Goal: Task Accomplishment & Management: Manage account settings

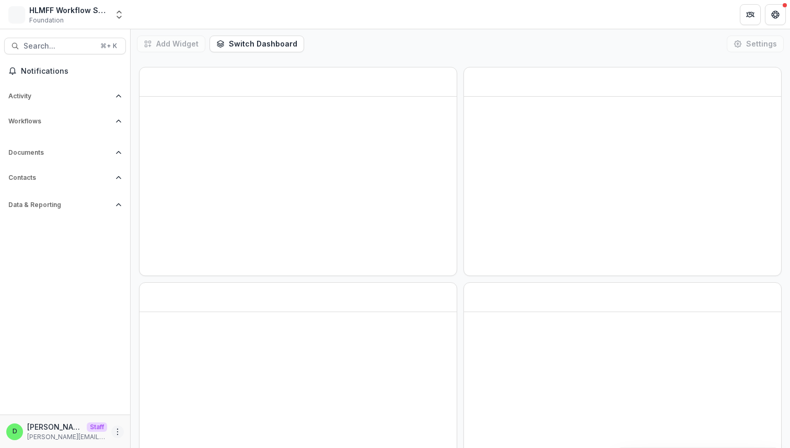
click at [118, 430] on icon "More" at bounding box center [117, 431] width 8 height 8
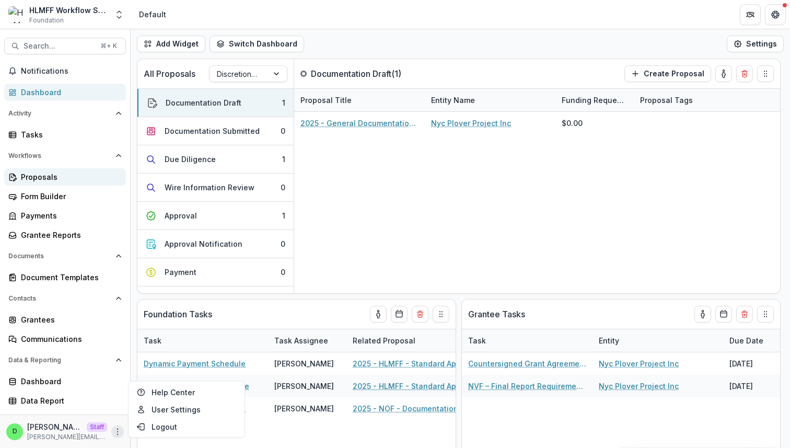
click at [71, 182] on div "Proposals" at bounding box center [69, 176] width 97 height 11
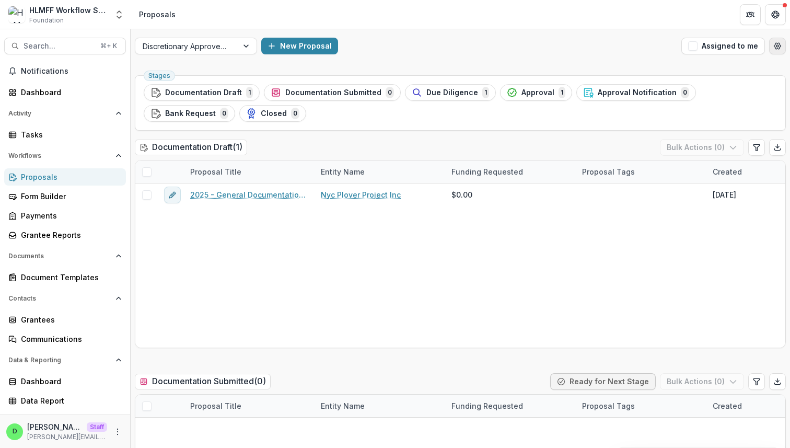
click at [779, 48] on button "Open table manager" at bounding box center [777, 46] width 17 height 17
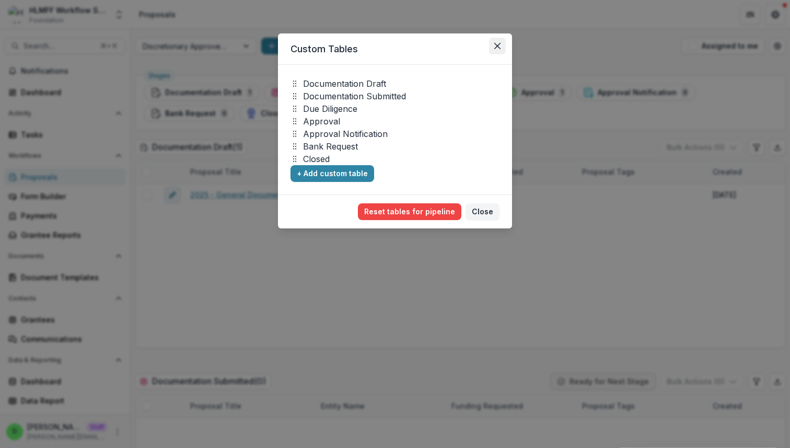
click at [502, 45] on button "Close" at bounding box center [497, 46] width 17 height 17
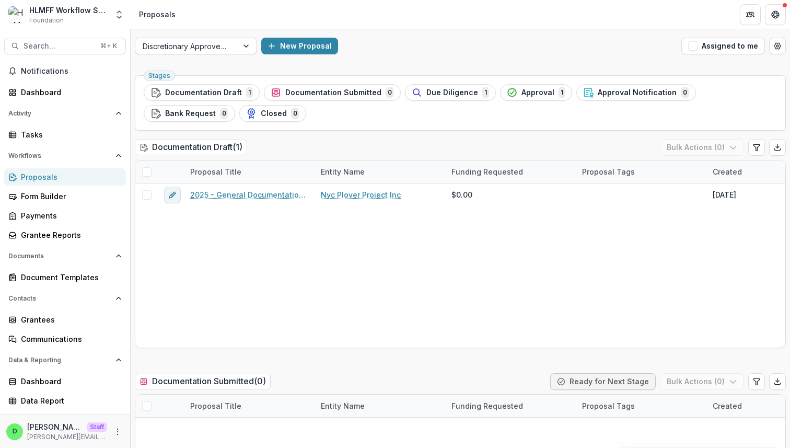
click at [246, 46] on div at bounding box center [247, 46] width 19 height 16
click at [394, 56] on div "Discretionary Approved Workflow New Proposal Assigned to me" at bounding box center [460, 45] width 659 height 33
click at [116, 430] on icon "More" at bounding box center [117, 431] width 8 height 8
click at [154, 410] on link "User Settings" at bounding box center [187, 409] width 112 height 17
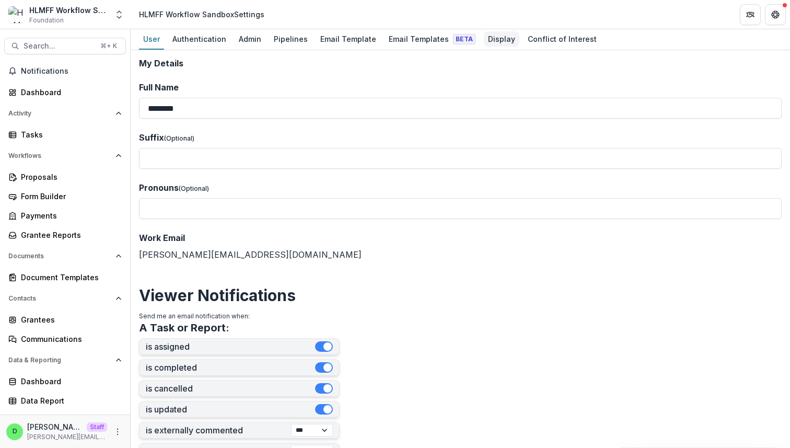
click at [491, 33] on div "Display" at bounding box center [502, 38] width 36 height 15
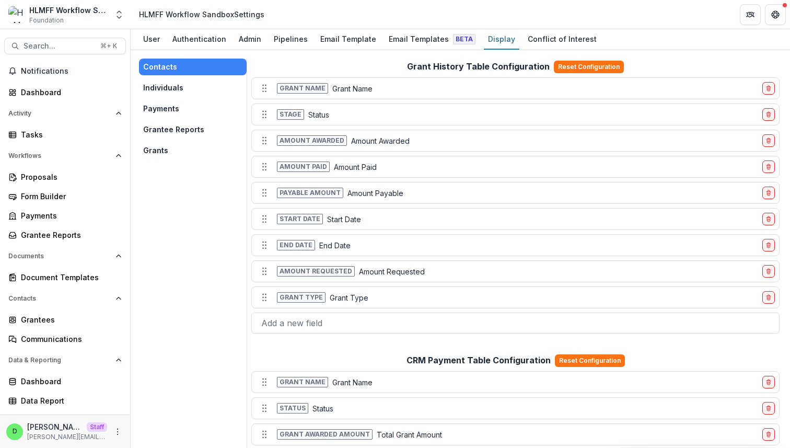
click at [165, 150] on button "Grants" at bounding box center [193, 150] width 108 height 17
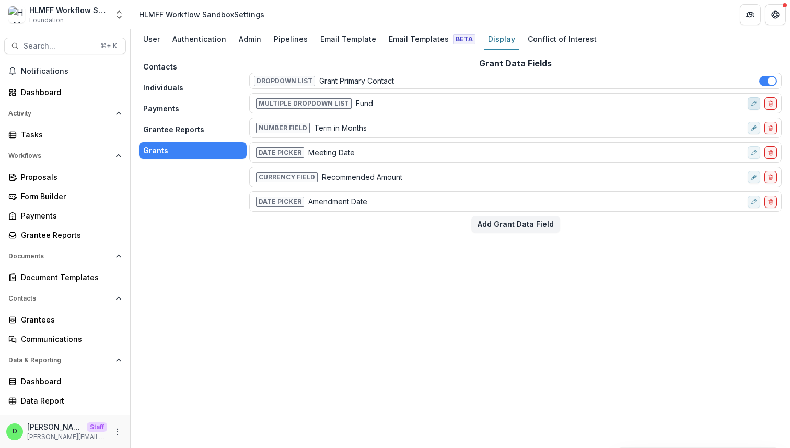
click at [751, 102] on icon "edit-field-row" at bounding box center [754, 103] width 6 height 6
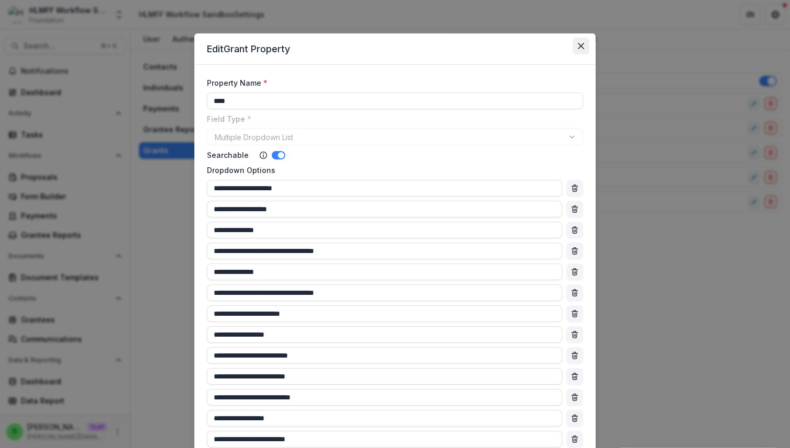
click at [585, 45] on button "Close" at bounding box center [581, 46] width 17 height 17
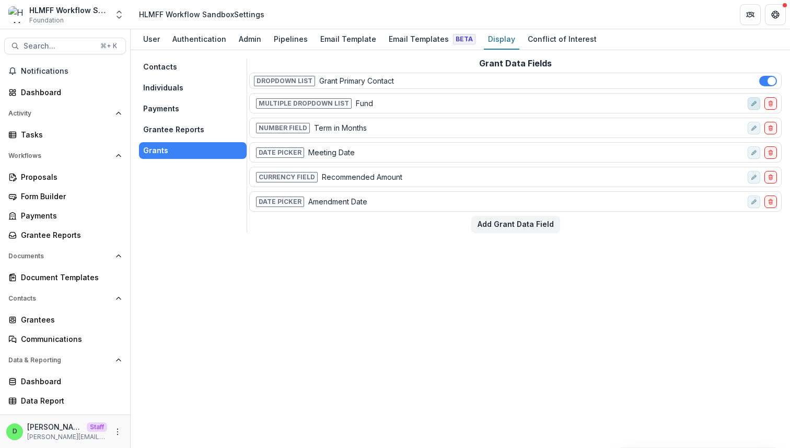
click at [752, 98] on button "edit-field-row" at bounding box center [754, 103] width 13 height 13
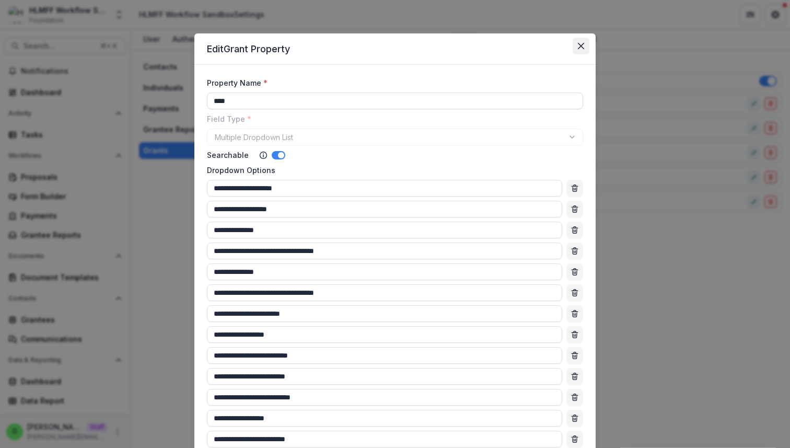
click at [579, 46] on icon "Close" at bounding box center [581, 46] width 6 height 6
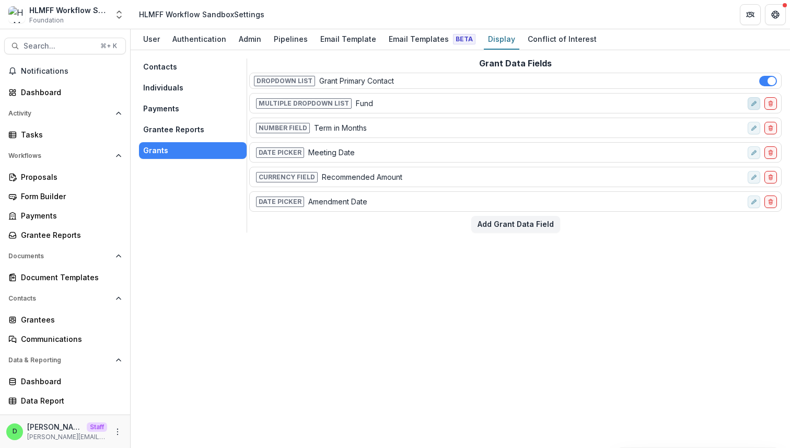
click at [752, 103] on icon "edit-field-row" at bounding box center [754, 103] width 6 height 6
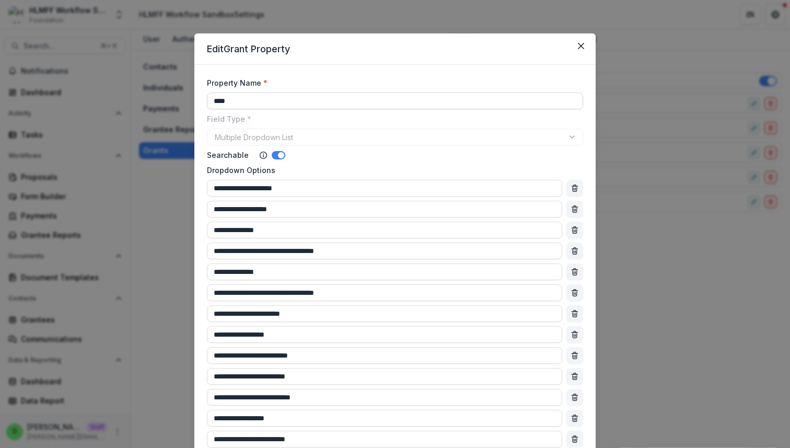
click at [395, 102] on input "****" at bounding box center [395, 100] width 376 height 17
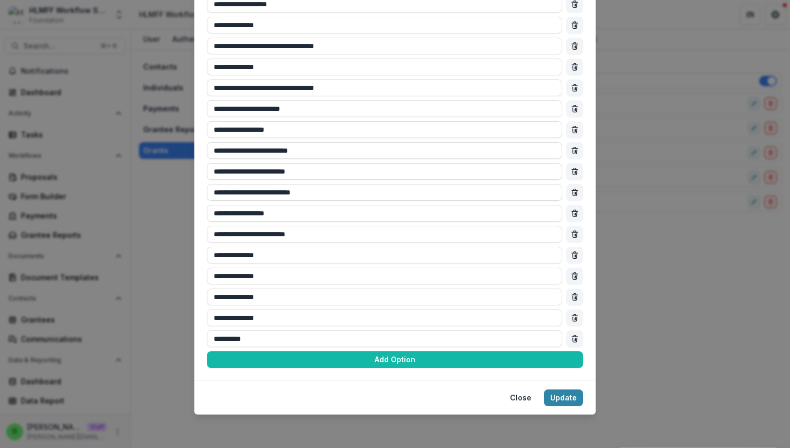
type input "******"
click at [563, 406] on footer "Close Update" at bounding box center [394, 397] width 401 height 34
click at [573, 389] on button "Update" at bounding box center [563, 397] width 39 height 17
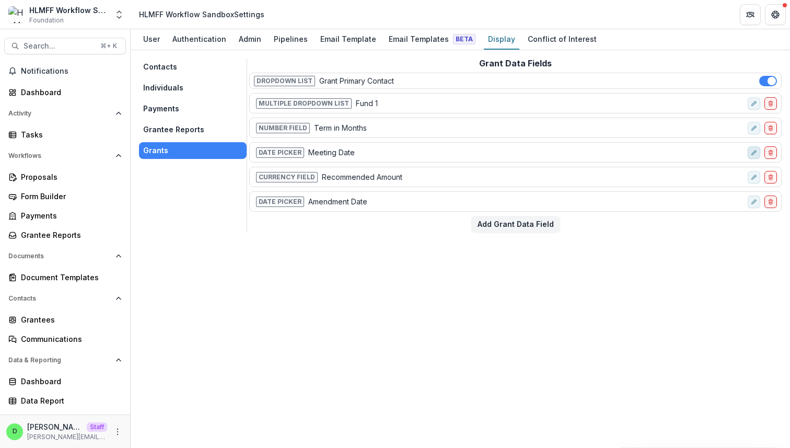
click at [756, 151] on icon "edit-field-row" at bounding box center [754, 152] width 6 height 6
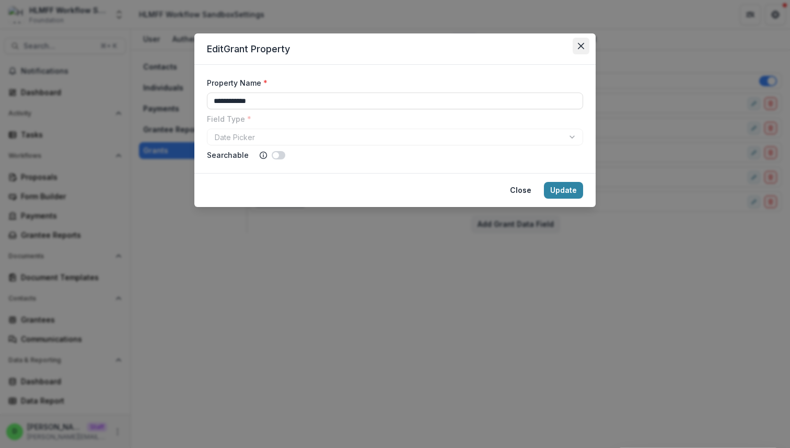
click at [582, 49] on button "Close" at bounding box center [581, 46] width 17 height 17
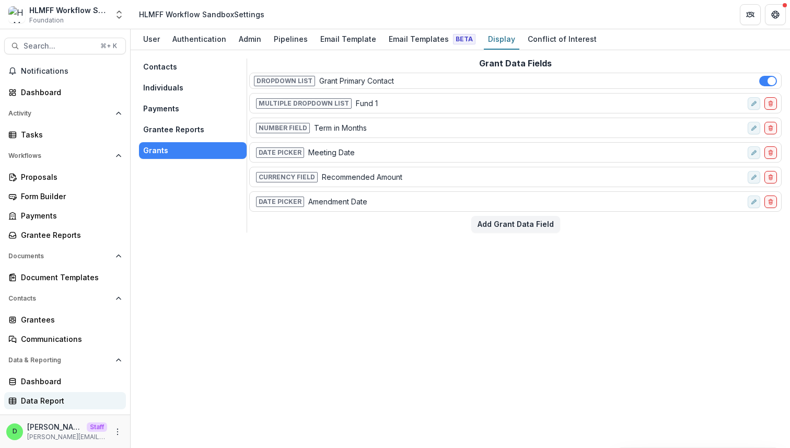
click at [71, 399] on div "Data Report" at bounding box center [69, 400] width 97 height 11
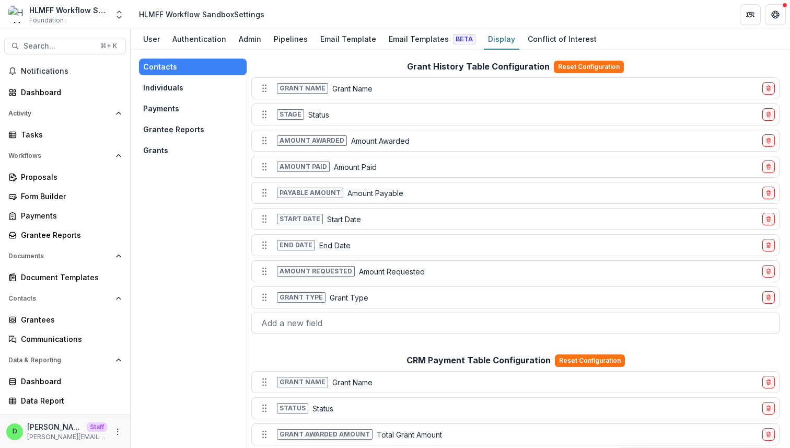
click at [171, 151] on button "Grants" at bounding box center [193, 150] width 108 height 17
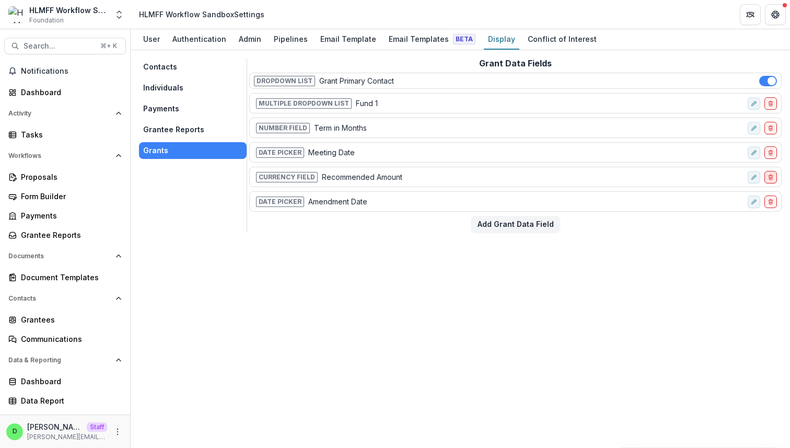
click at [772, 178] on icon "delete-field-row" at bounding box center [770, 178] width 3 height 3
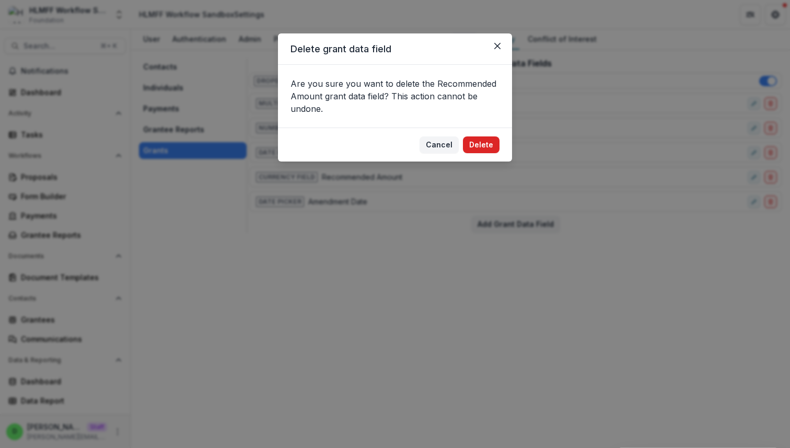
click at [483, 143] on button "Delete" at bounding box center [481, 144] width 37 height 17
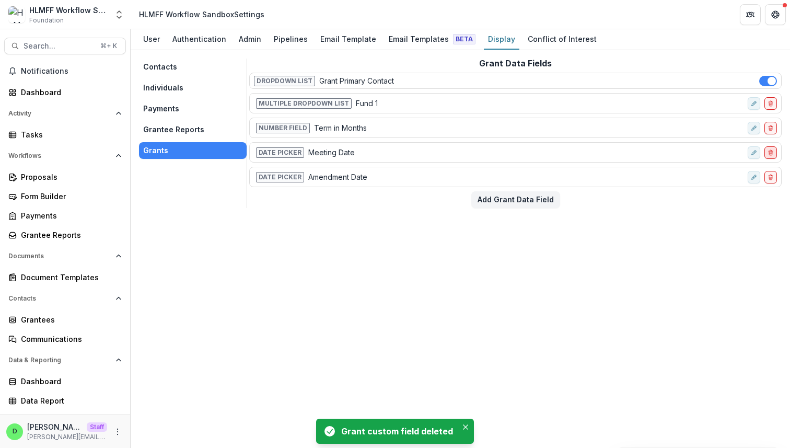
click at [770, 151] on icon "delete-field-row" at bounding box center [770, 152] width 6 height 6
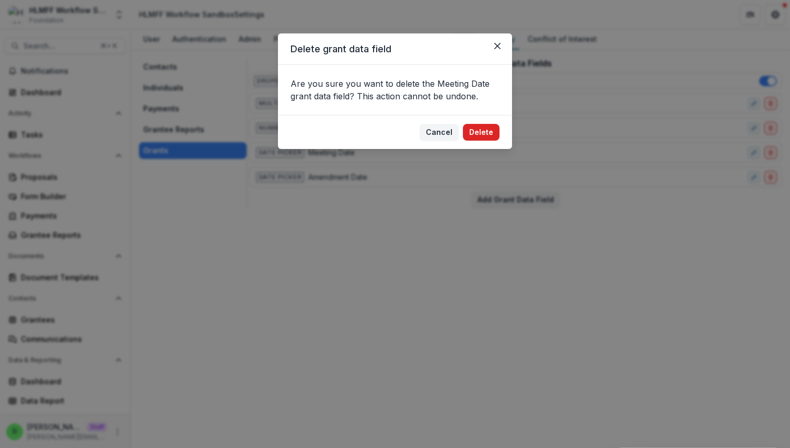
click at [492, 136] on button "Delete" at bounding box center [481, 132] width 37 height 17
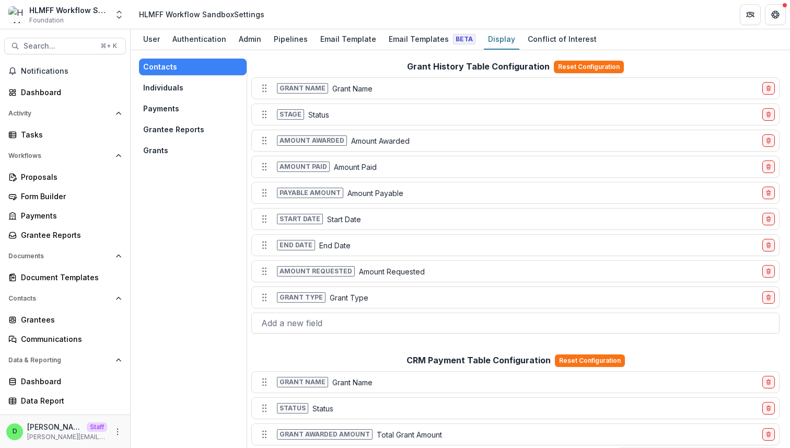
click at [153, 147] on button "Grants" at bounding box center [193, 150] width 108 height 17
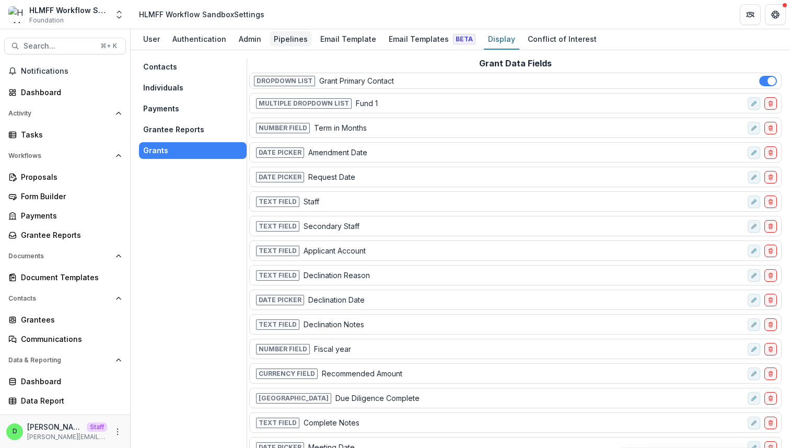
click at [291, 42] on div "Pipelines" at bounding box center [291, 38] width 42 height 15
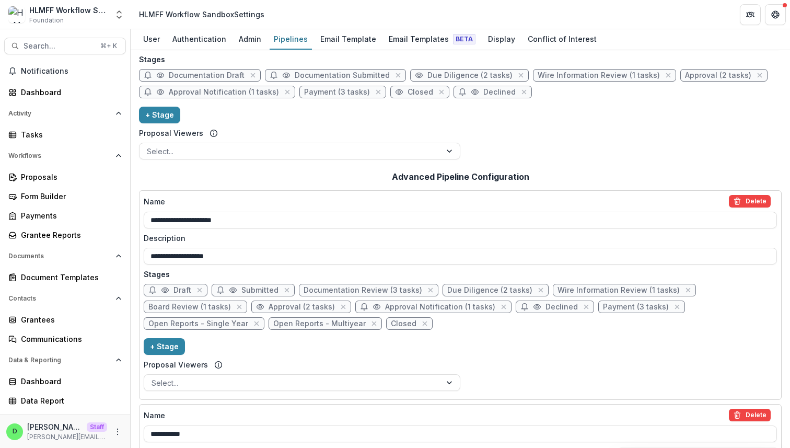
scroll to position [238, 0]
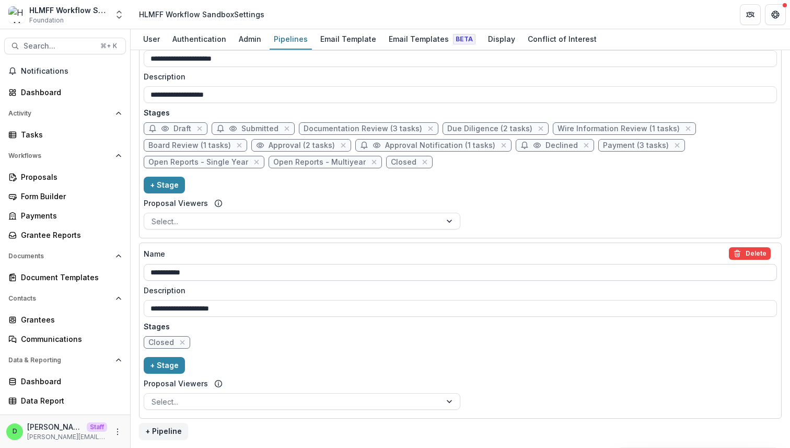
click at [246, 273] on input "**********" at bounding box center [460, 272] width 633 height 17
type input "**********"
click at [460, 361] on div "**********" at bounding box center [460, 330] width 633 height 167
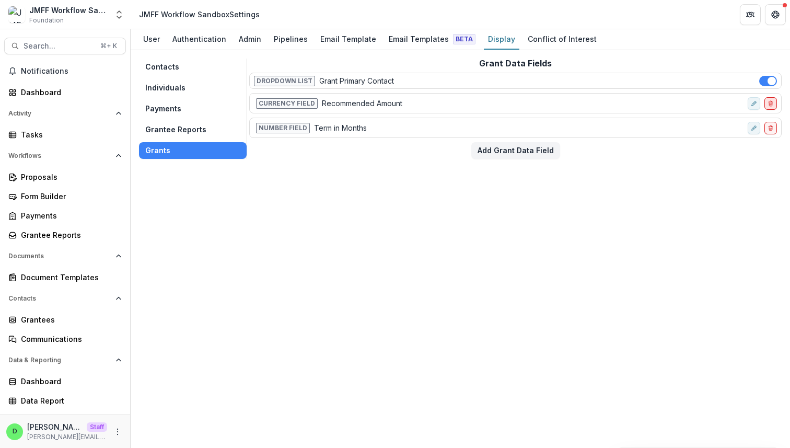
click at [775, 102] on button "delete-field-row" at bounding box center [770, 103] width 13 height 13
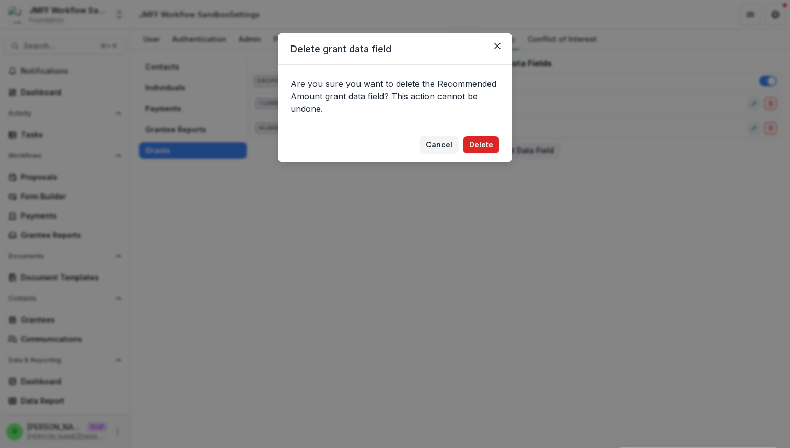
click at [492, 143] on button "Delete" at bounding box center [481, 144] width 37 height 17
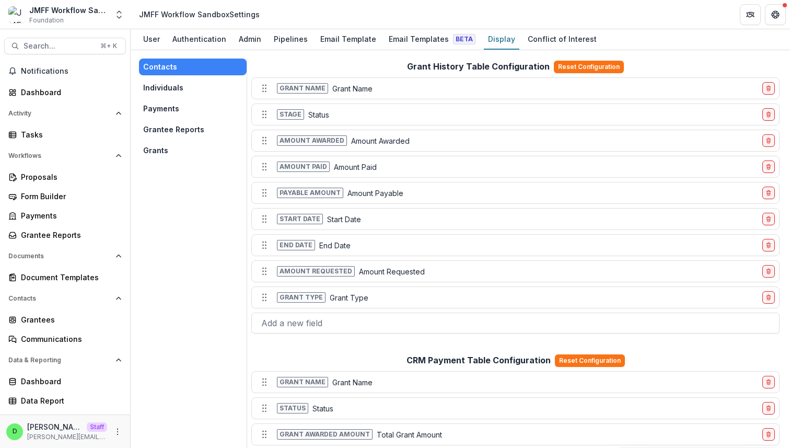
click at [162, 147] on button "Grants" at bounding box center [193, 150] width 108 height 17
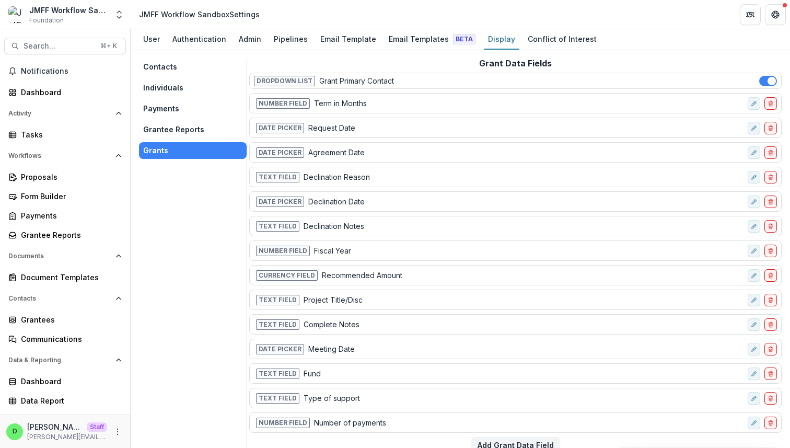
scroll to position [14, 0]
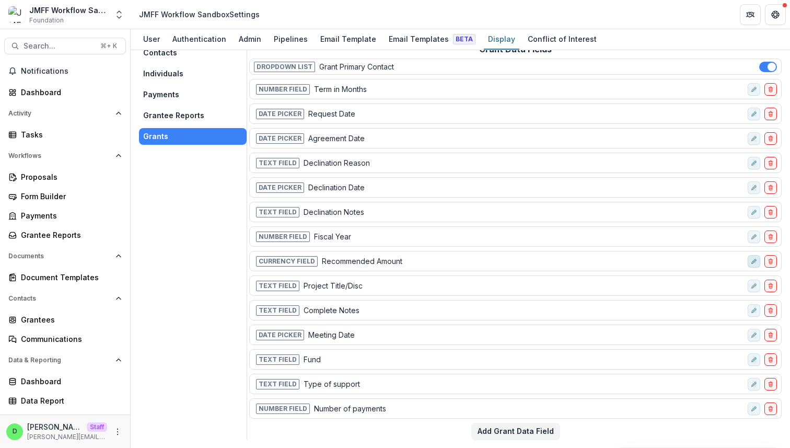
click at [751, 260] on icon "edit-field-row" at bounding box center [754, 261] width 6 height 6
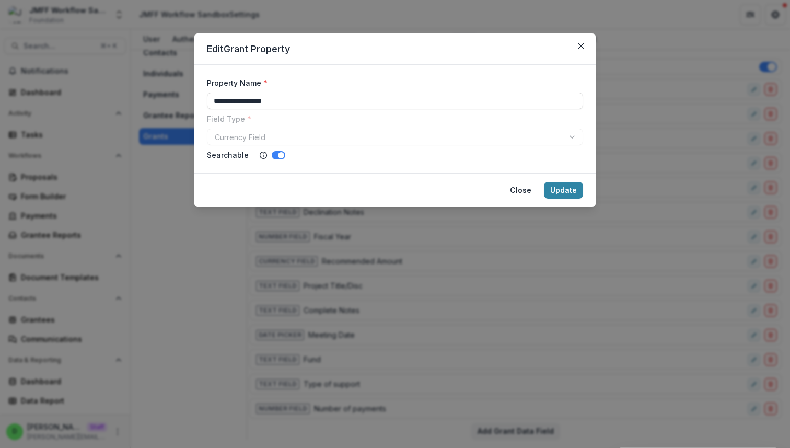
click at [272, 132] on div "Currency Field" at bounding box center [395, 137] width 376 height 17
click at [583, 46] on icon "Close" at bounding box center [581, 46] width 6 height 6
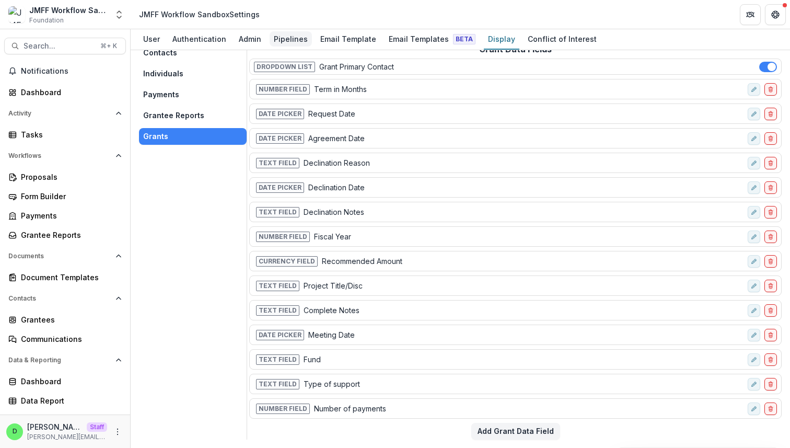
click at [281, 36] on div "Pipelines" at bounding box center [291, 38] width 42 height 15
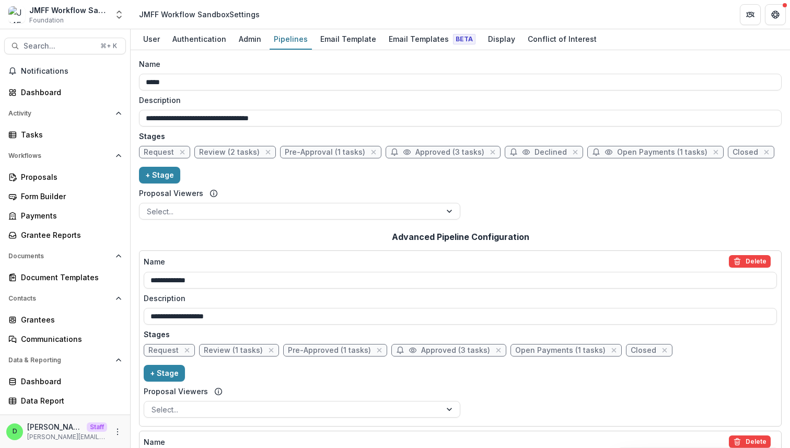
scroll to position [368, 0]
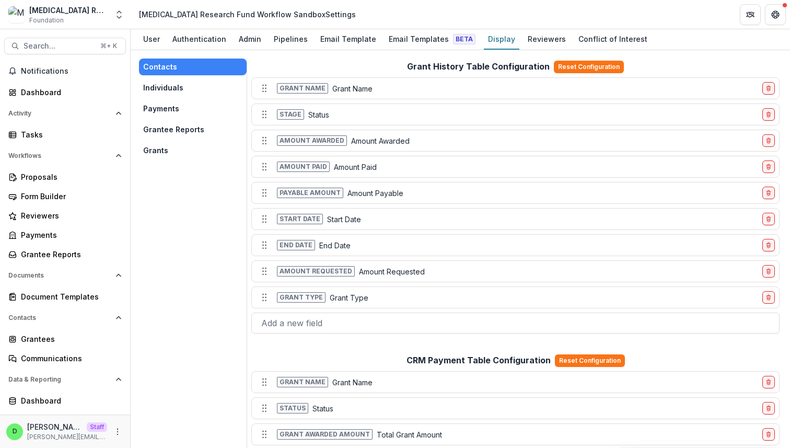
click at [141, 147] on button "Grants" at bounding box center [193, 150] width 108 height 17
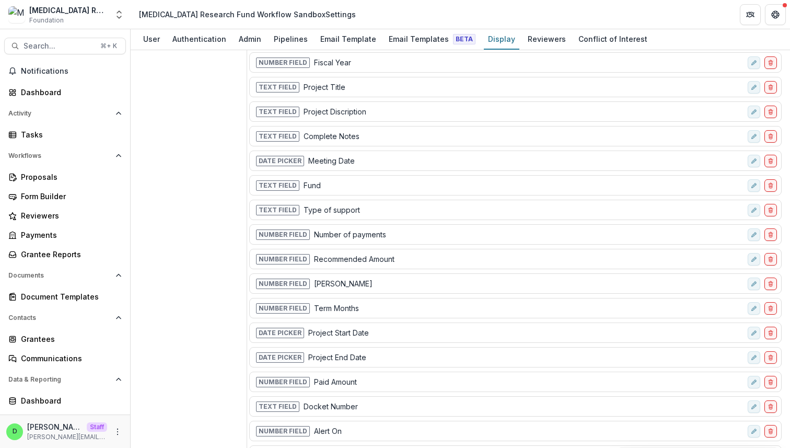
scroll to position [176, 0]
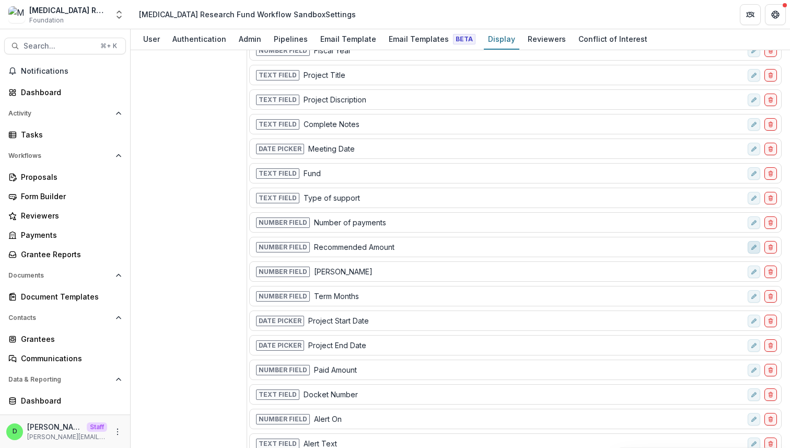
click at [751, 247] on icon "edit-field-row" at bounding box center [754, 247] width 6 height 6
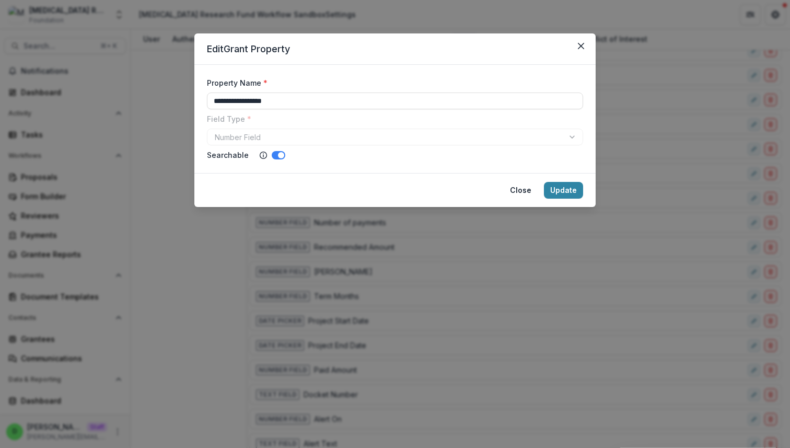
click at [341, 125] on div "Field Type * Number Field" at bounding box center [395, 129] width 376 height 32
click at [341, 134] on div "Number Field" at bounding box center [395, 137] width 376 height 17
click at [306, 97] on input "**********" at bounding box center [395, 100] width 376 height 17
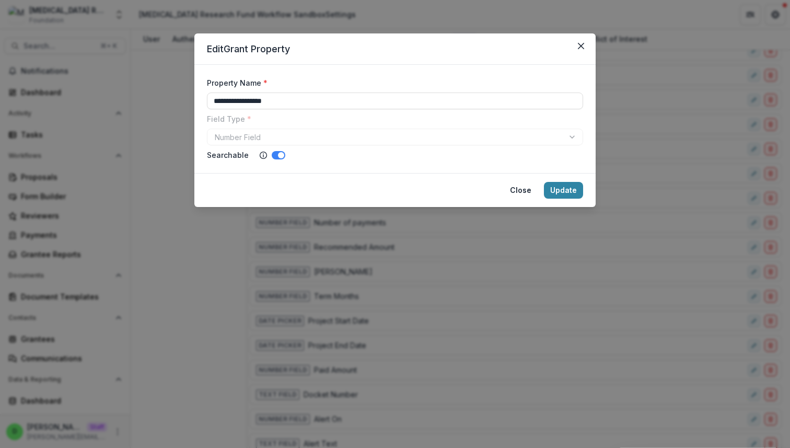
click at [526, 186] on button "Close" at bounding box center [521, 190] width 34 height 17
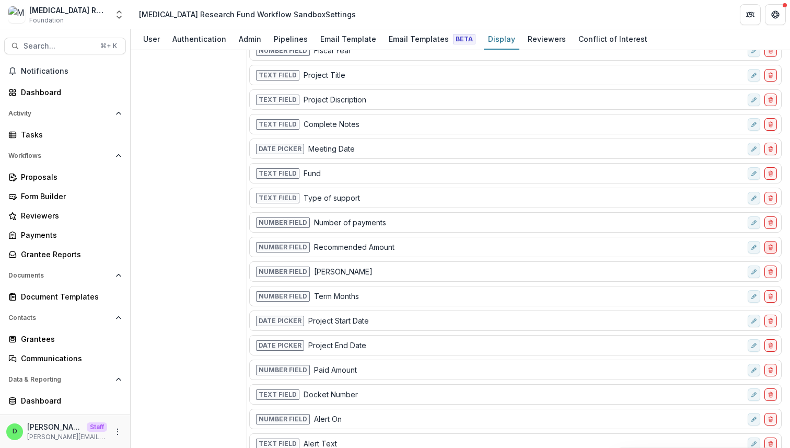
click at [769, 249] on icon "delete-field-row" at bounding box center [770, 248] width 3 height 3
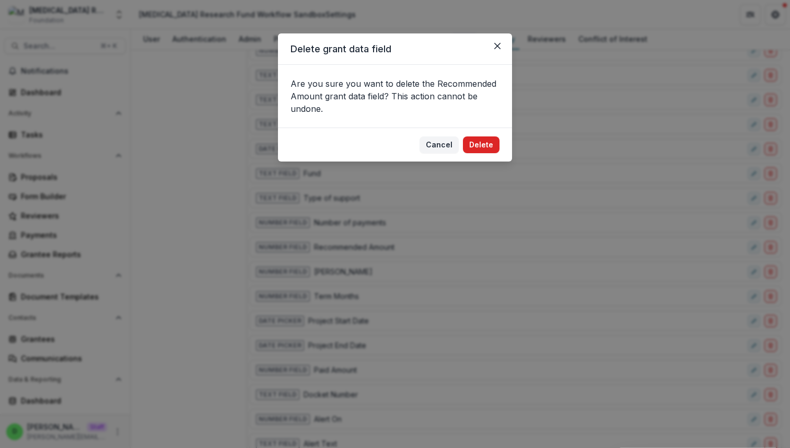
click at [482, 141] on button "Delete" at bounding box center [481, 144] width 37 height 17
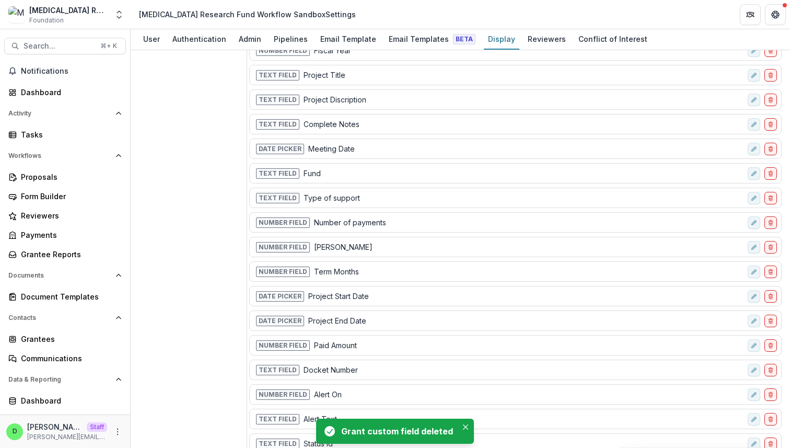
scroll to position [211, 0]
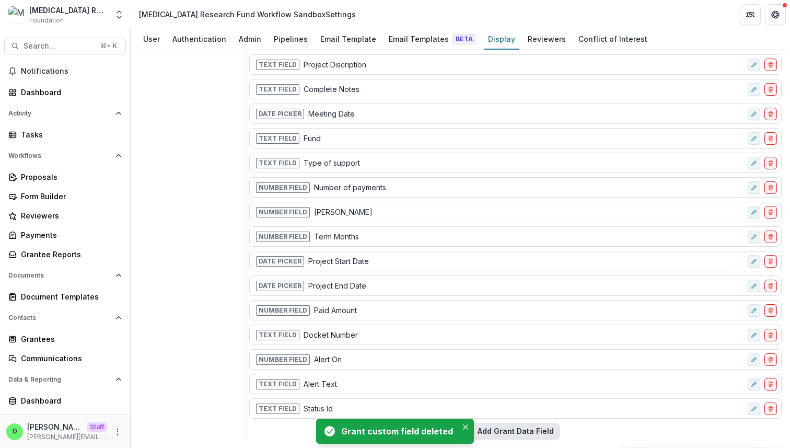
click at [521, 427] on button "Add Grant Data Field" at bounding box center [515, 431] width 89 height 17
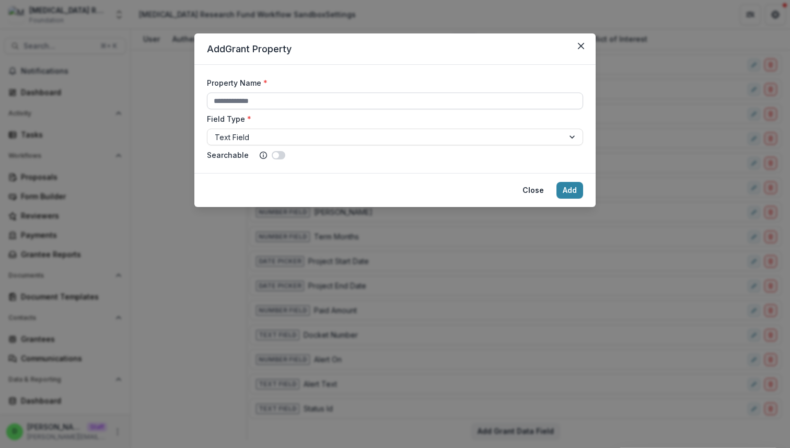
click at [352, 102] on input "Property Name *" at bounding box center [395, 100] width 376 height 17
paste input "**********"
type input "**********"
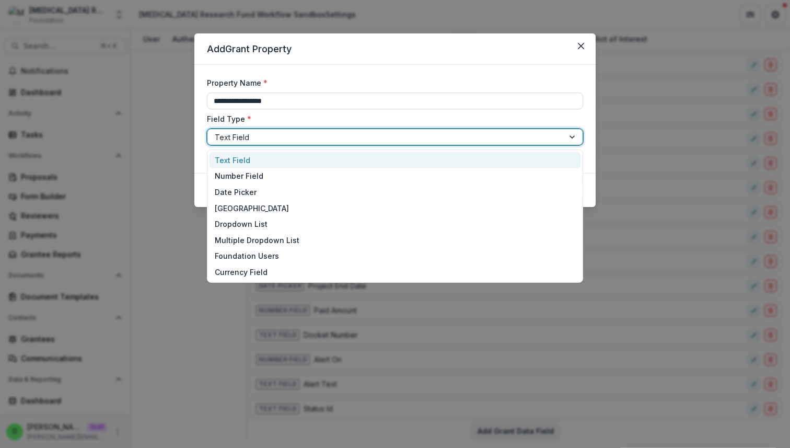
click at [369, 141] on div at bounding box center [386, 137] width 342 height 13
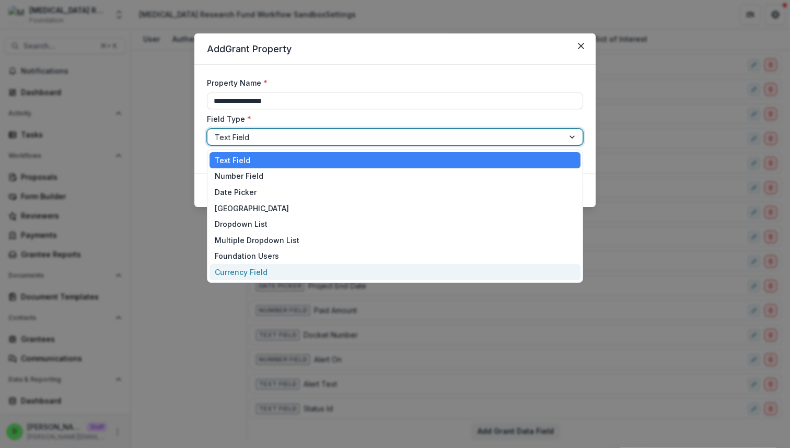
click at [328, 269] on div "Currency Field" at bounding box center [394, 272] width 371 height 16
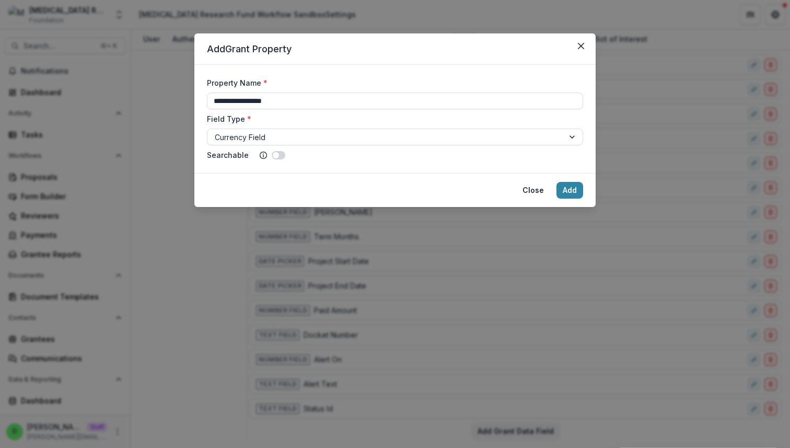
click at [274, 155] on span at bounding box center [276, 155] width 6 height 6
click at [562, 189] on button "Add" at bounding box center [569, 190] width 27 height 17
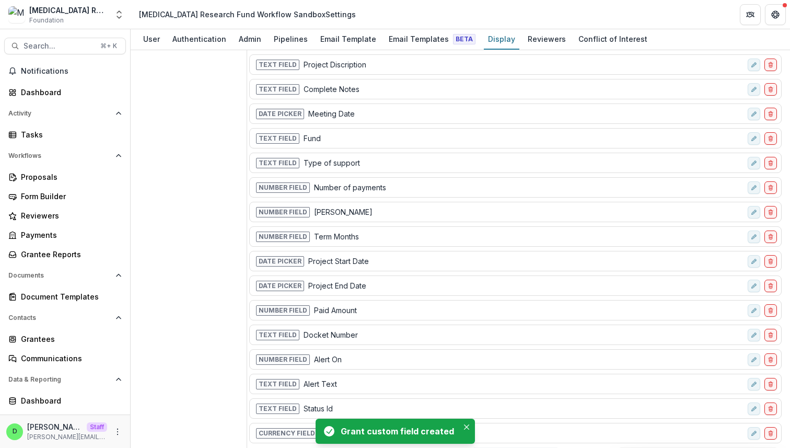
scroll to position [0, 0]
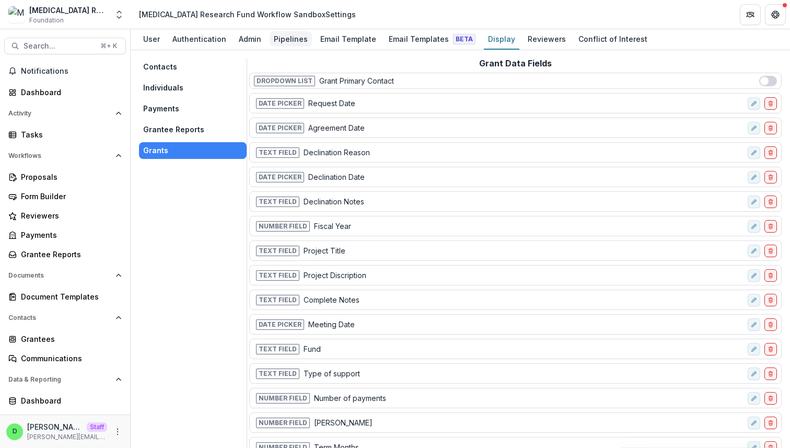
click at [286, 45] on div "Pipelines" at bounding box center [291, 38] width 42 height 15
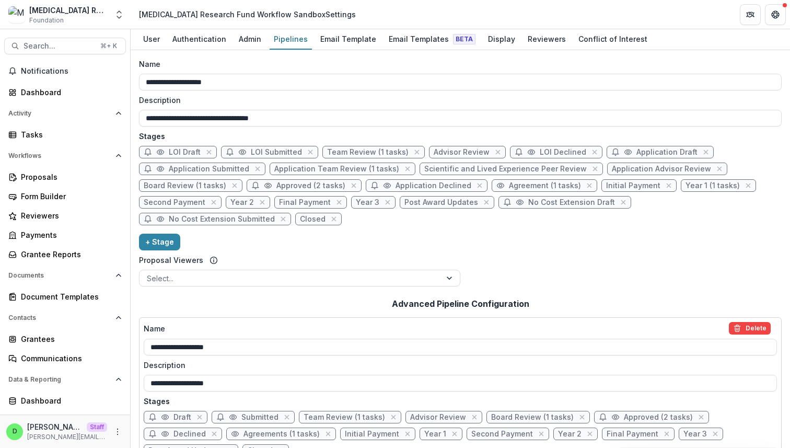
scroll to position [108, 0]
